Goal: Information Seeking & Learning: Learn about a topic

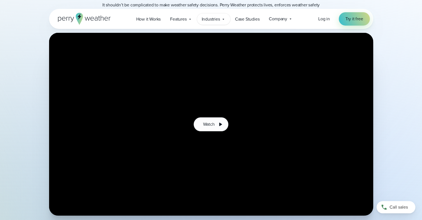
click at [209, 17] on span "Industries" at bounding box center [211, 19] width 18 height 7
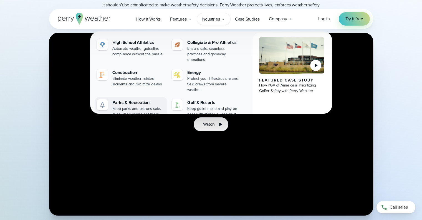
click at [144, 99] on div "Parks & Recreation" at bounding box center [138, 102] width 53 height 7
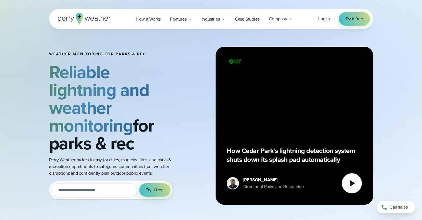
click at [144, 91] on strong "Reliable lightning and weather monitoring" at bounding box center [99, 98] width 101 height 79
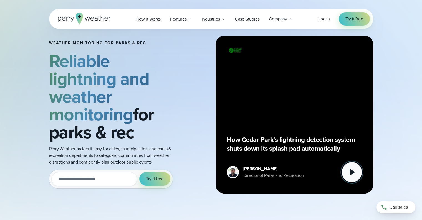
click at [349, 168] on icon at bounding box center [352, 171] width 11 height 11
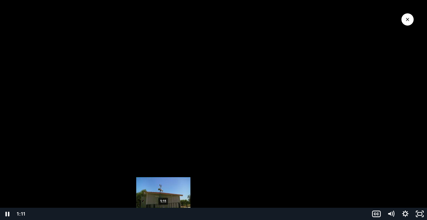
click at [163, 213] on div "1:11" at bounding box center [198, 213] width 334 height 12
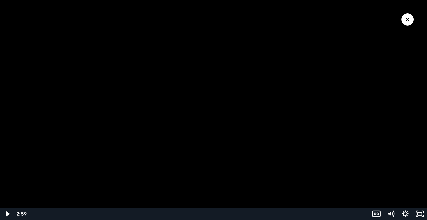
click at [402, 14] on div at bounding box center [213, 110] width 427 height 220
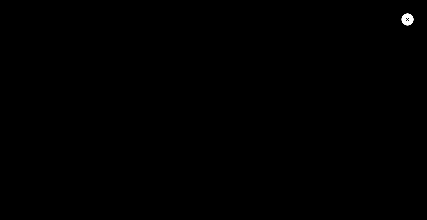
click at [407, 17] on icon "Close Video" at bounding box center [407, 20] width 6 height 6
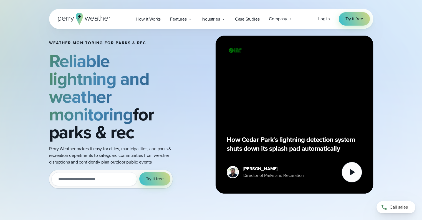
click at [329, 123] on div "How Cedar Park’s lightning detection system shuts down its splash pad automatic…" at bounding box center [295, 115] width 136 height 136
click at [280, 149] on p "How Cedar Park’s lightning detection system shuts down its splash pad automatic…" at bounding box center [295, 144] width 136 height 18
click at [349, 167] on icon at bounding box center [352, 171] width 11 height 11
click at [149, 75] on strong "Reliable lightning and weather monitoring" at bounding box center [99, 87] width 101 height 79
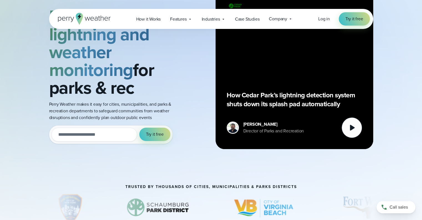
scroll to position [0, 0]
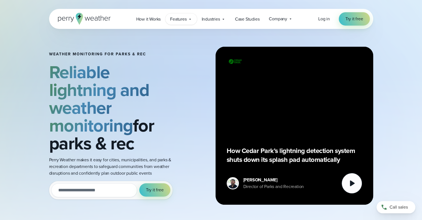
click at [182, 24] on div "Features Explore All Features Explore Perry Weather's on-site weather hardware …" at bounding box center [181, 18] width 31 height 11
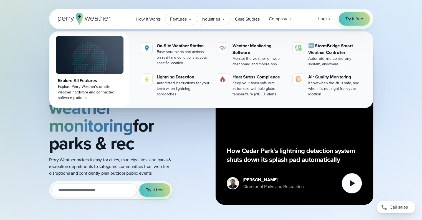
click at [223, 21] on icon at bounding box center [223, 19] width 4 height 4
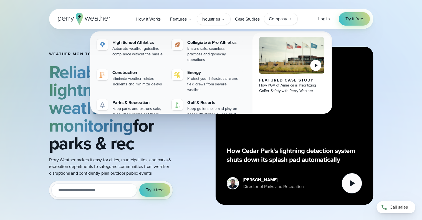
click at [277, 13] on div "Company Contact Us Reach out to us for sales or support questions" at bounding box center [280, 19] width 33 height 12
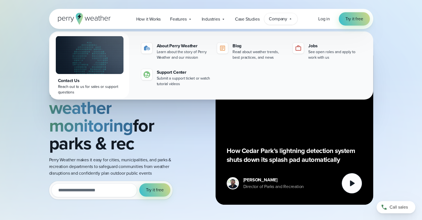
click at [277, 0] on div "Weather Monitoring for parks & rec Reliable lightning and weather monitoring fo…" at bounding box center [211, 111] width 422 height 222
